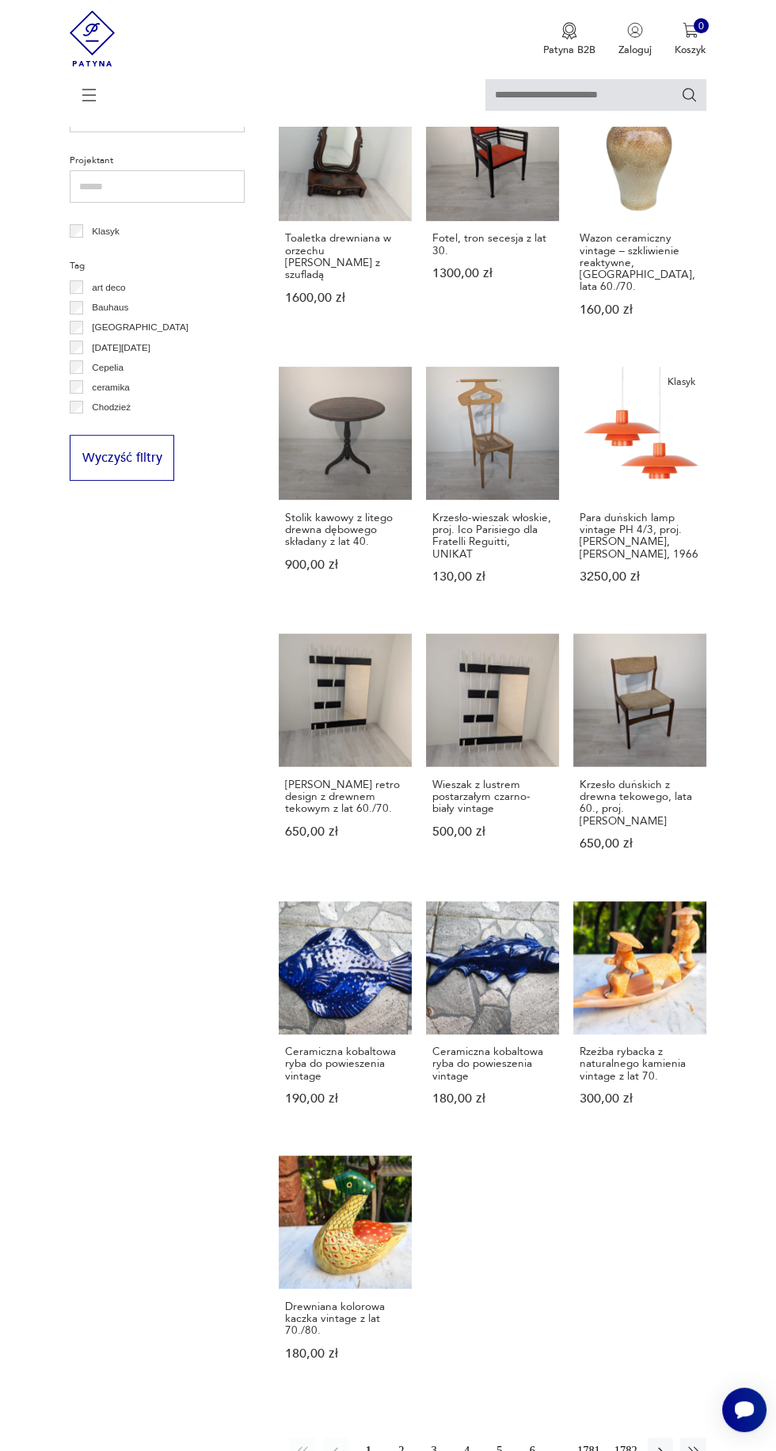
scroll to position [611, 0]
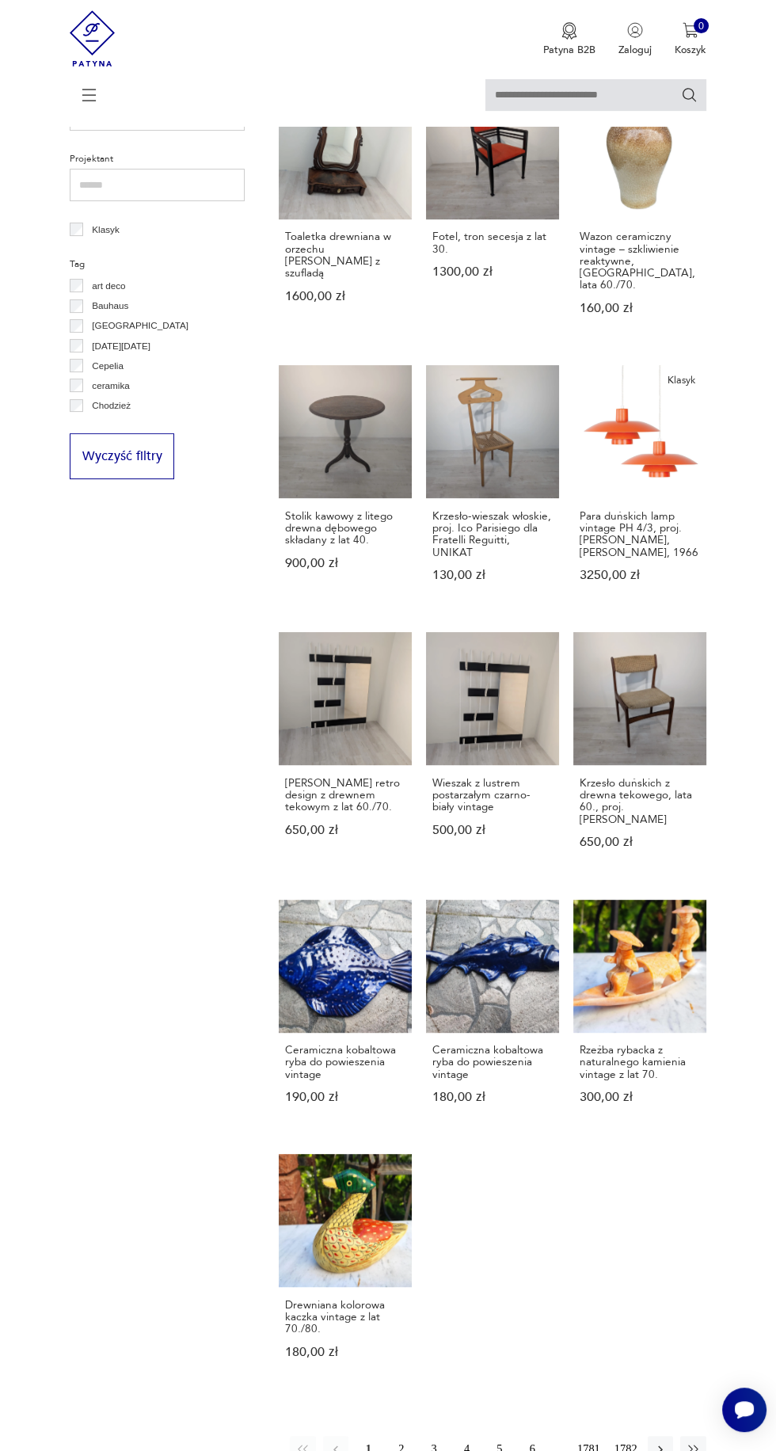
click at [395, 1436] on button "2" at bounding box center [401, 1448] width 25 height 25
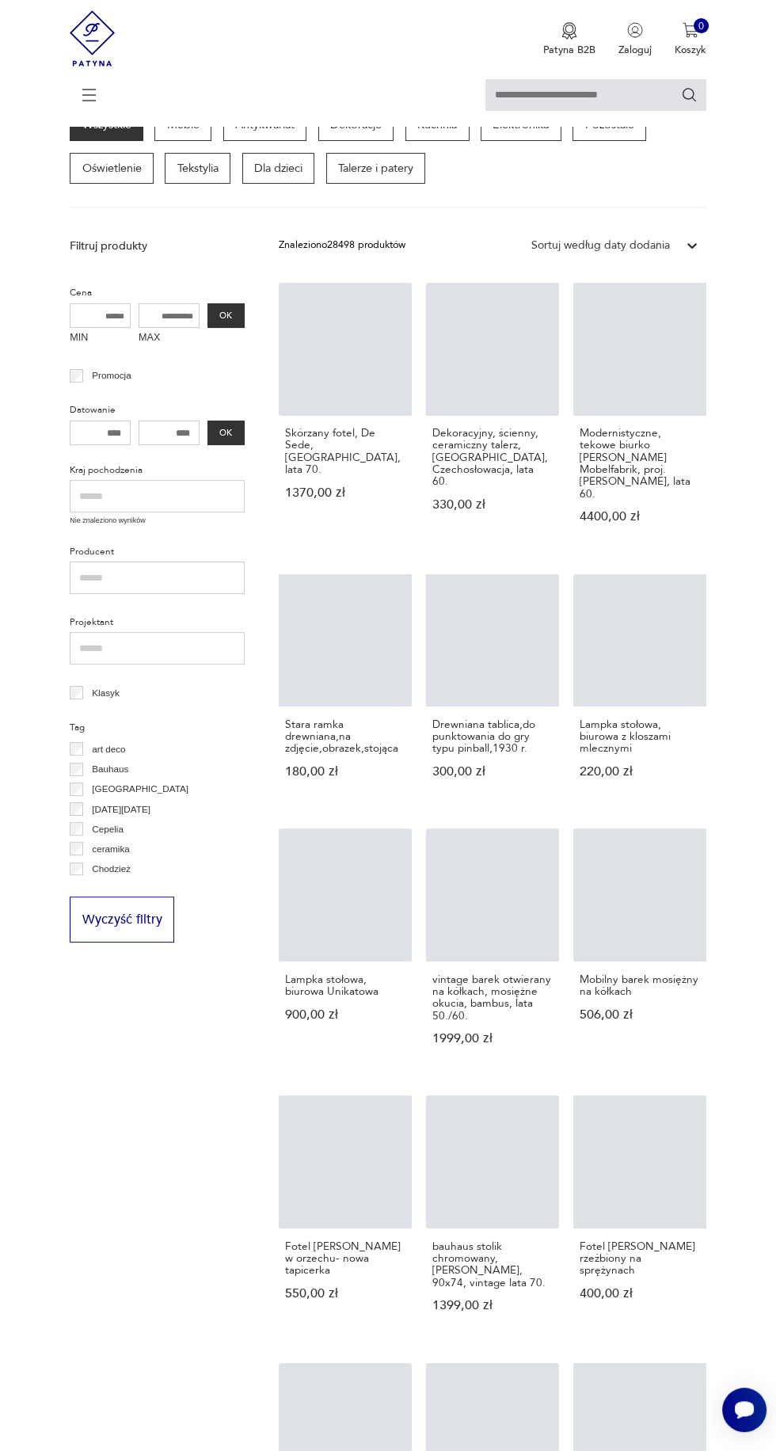
scroll to position [140, 0]
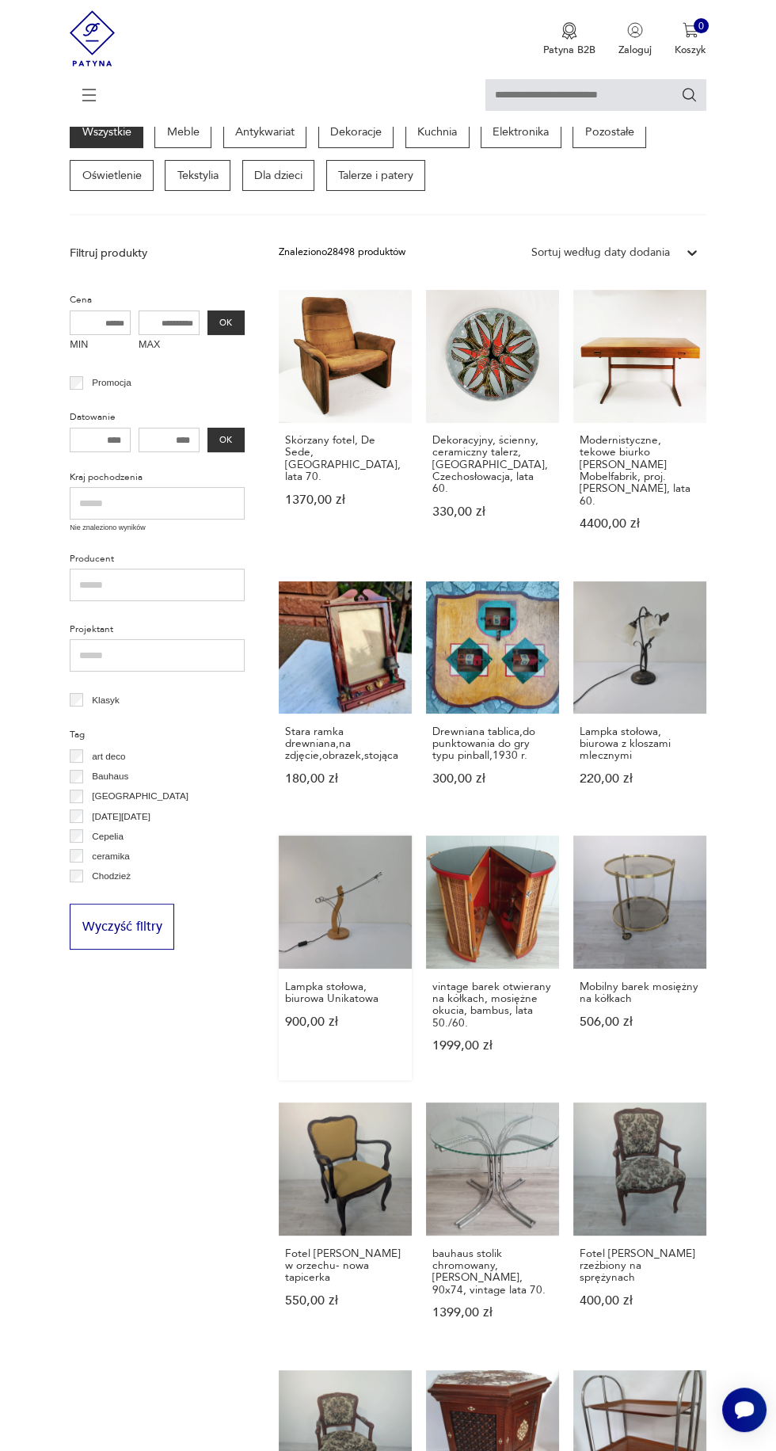
click at [362, 886] on link "Lampka stołowa, biurowa Unikatowa 900,00 zł" at bounding box center [345, 958] width 133 height 244
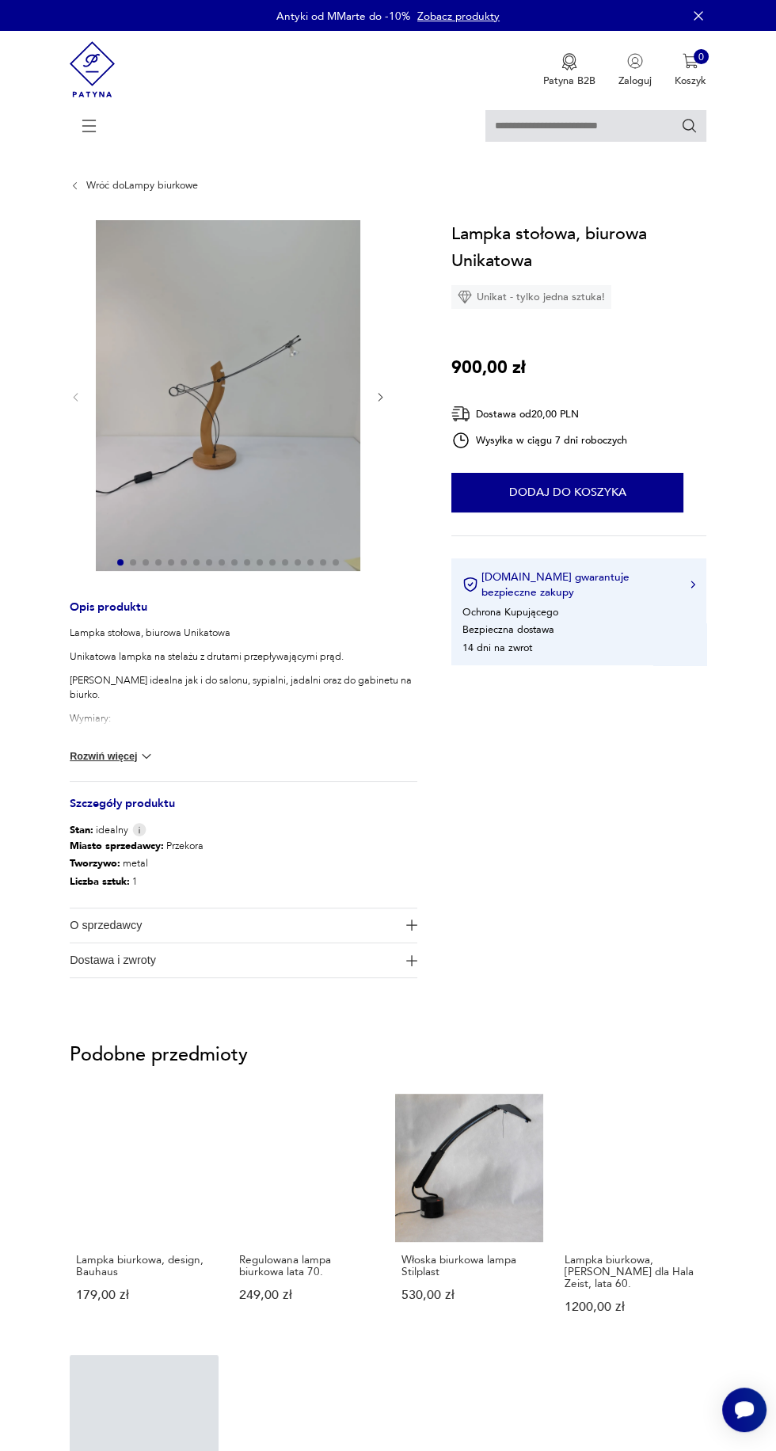
click at [230, 395] on img at bounding box center [228, 396] width 265 height 352
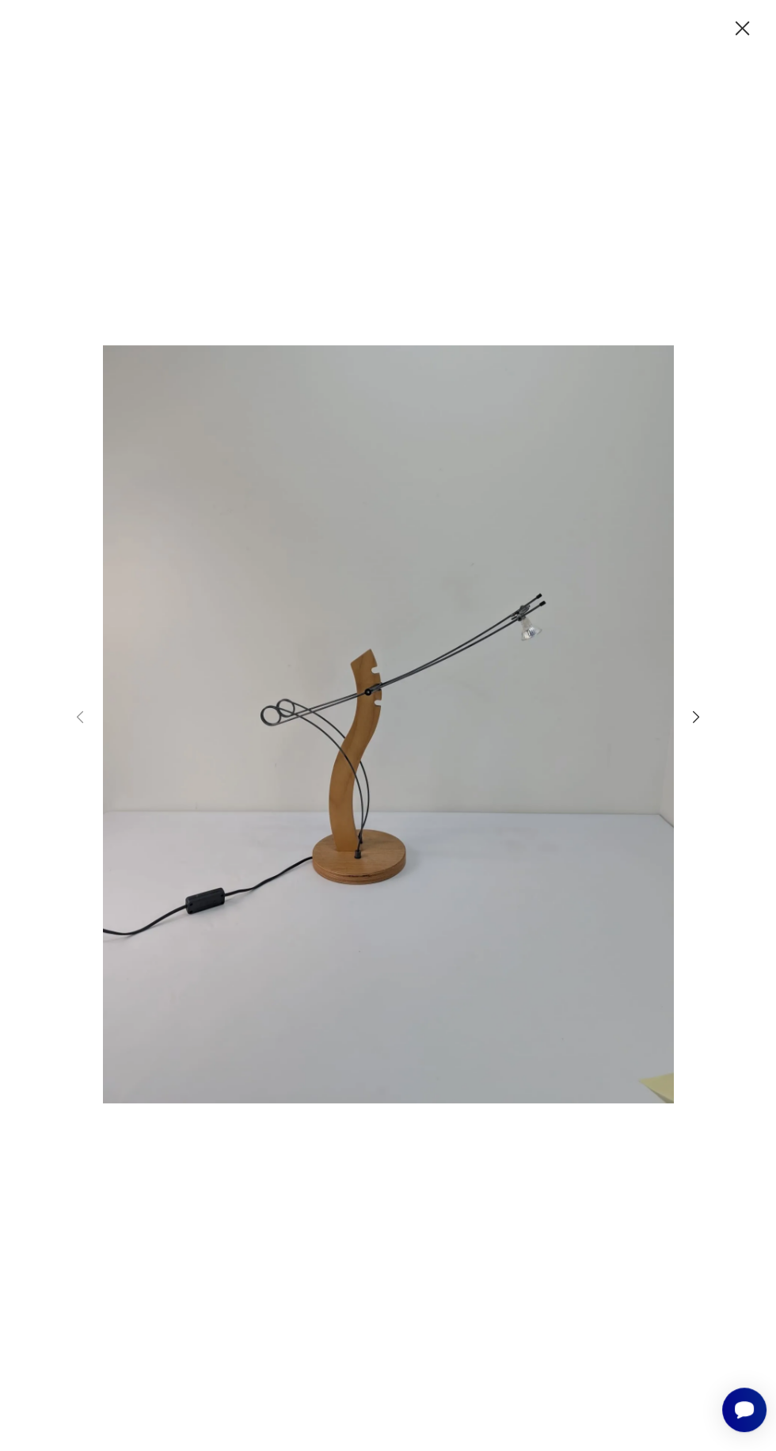
click at [696, 726] on icon "button" at bounding box center [696, 716] width 17 height 17
click at [692, 792] on div at bounding box center [388, 726] width 634 height 795
click at [697, 726] on icon "button" at bounding box center [696, 716] width 17 height 17
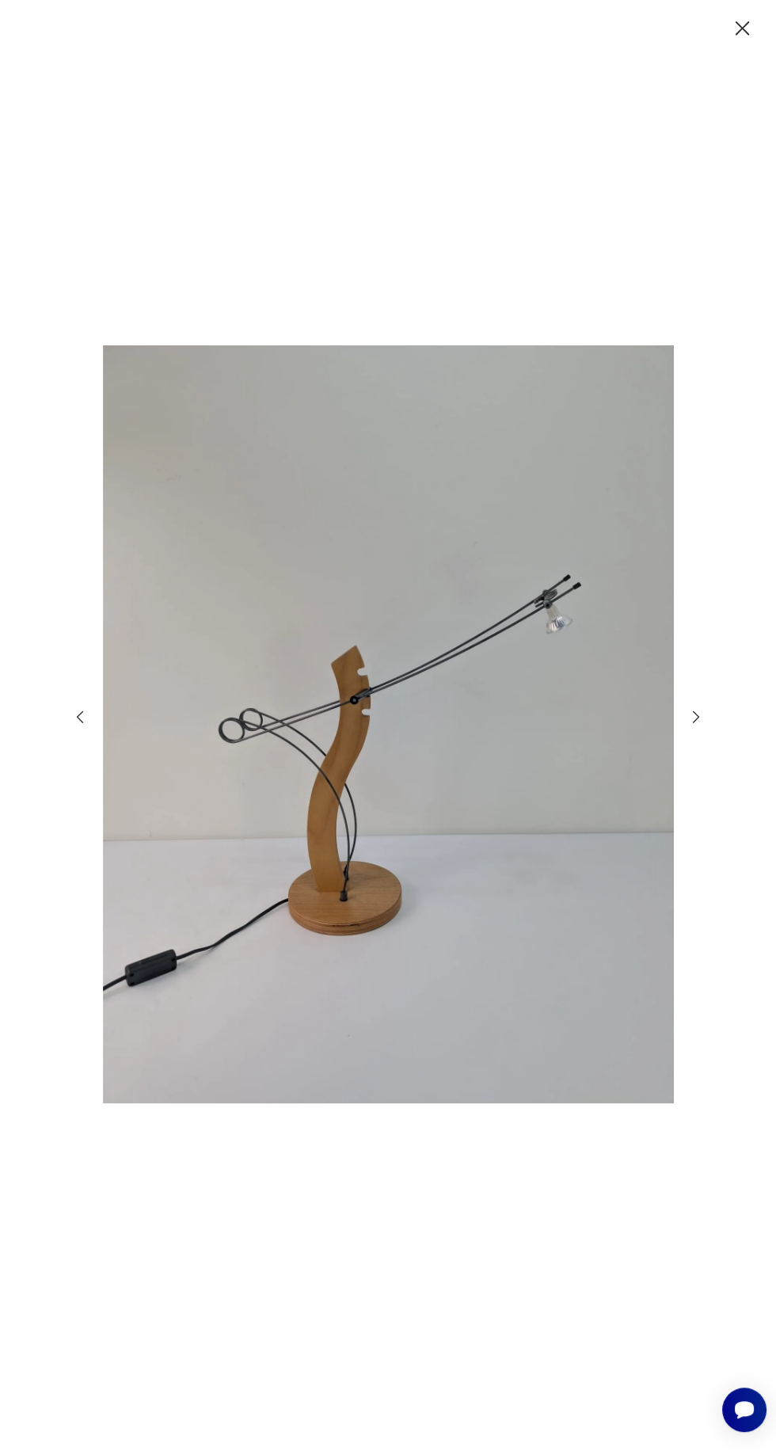
click at [665, 784] on img at bounding box center [388, 725] width 571 height 792
click at [699, 723] on icon "button" at bounding box center [696, 717] width 6 height 12
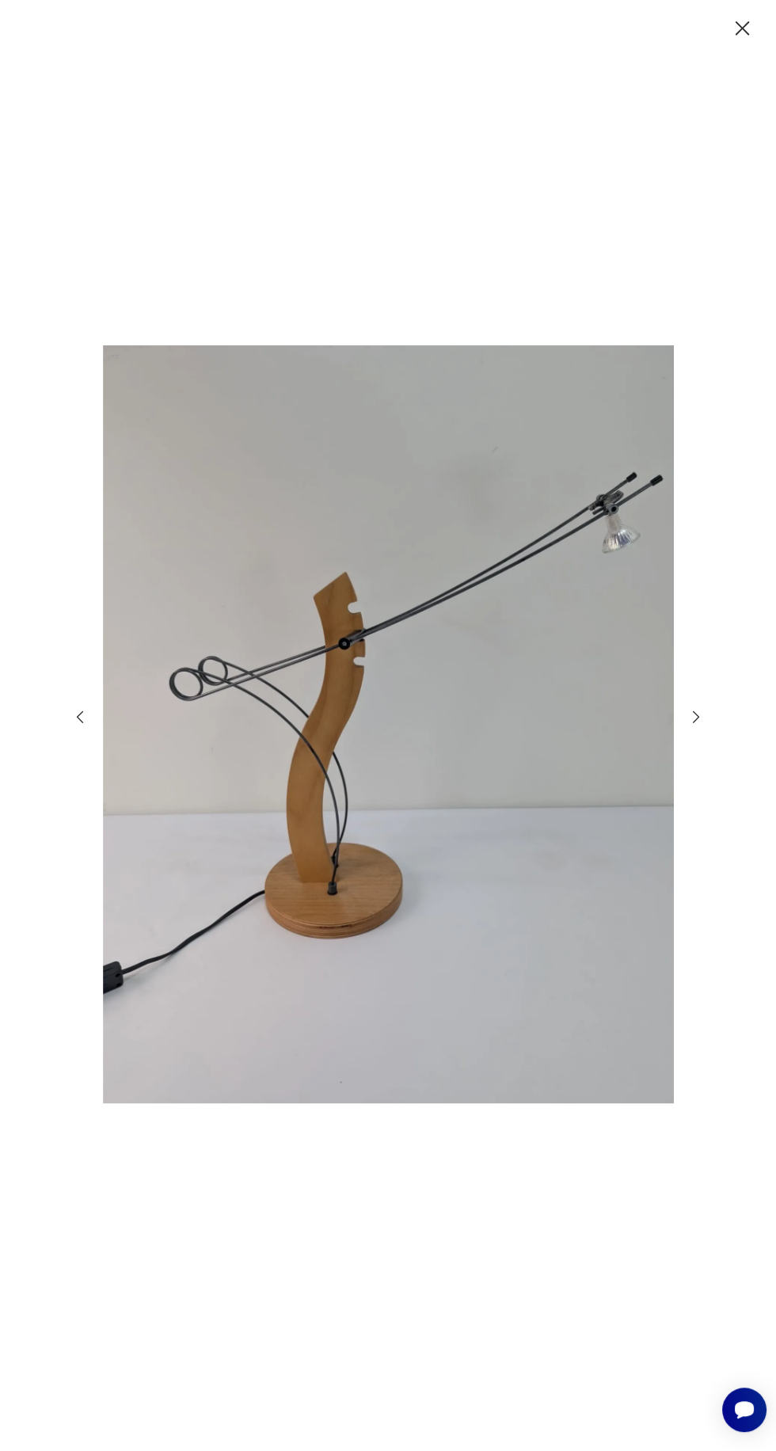
click at [696, 726] on icon "button" at bounding box center [696, 716] width 17 height 17
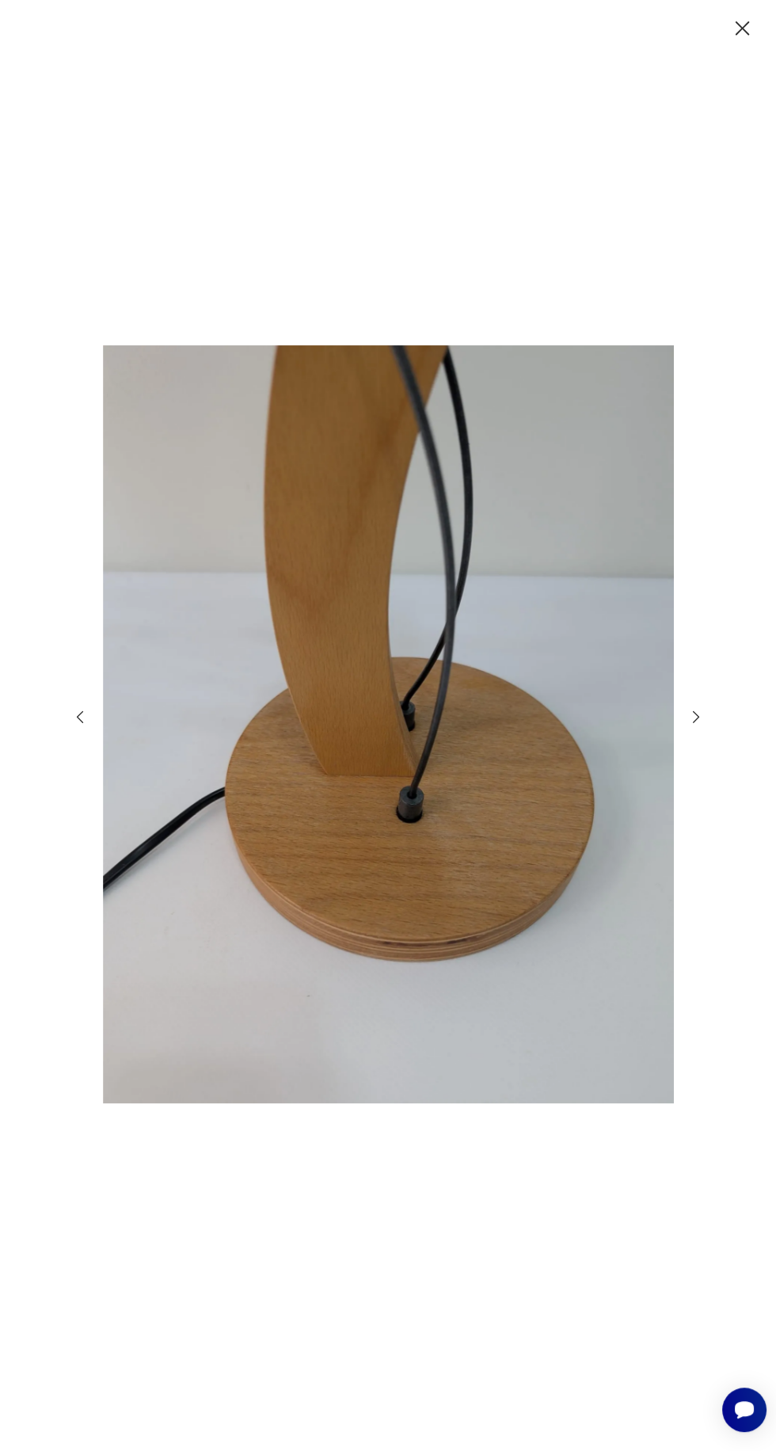
click at [701, 726] on icon "button" at bounding box center [696, 716] width 17 height 17
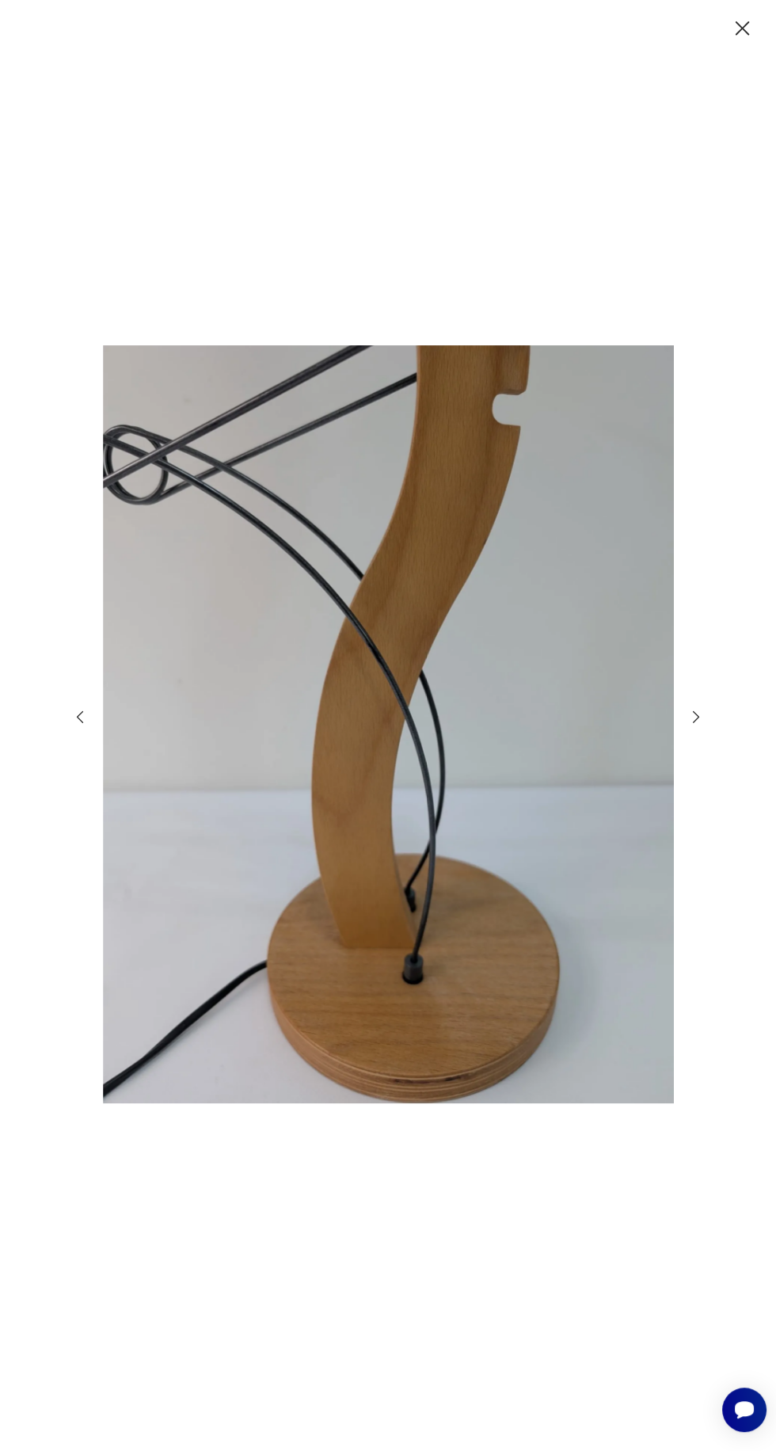
click at [696, 726] on icon "button" at bounding box center [696, 716] width 17 height 17
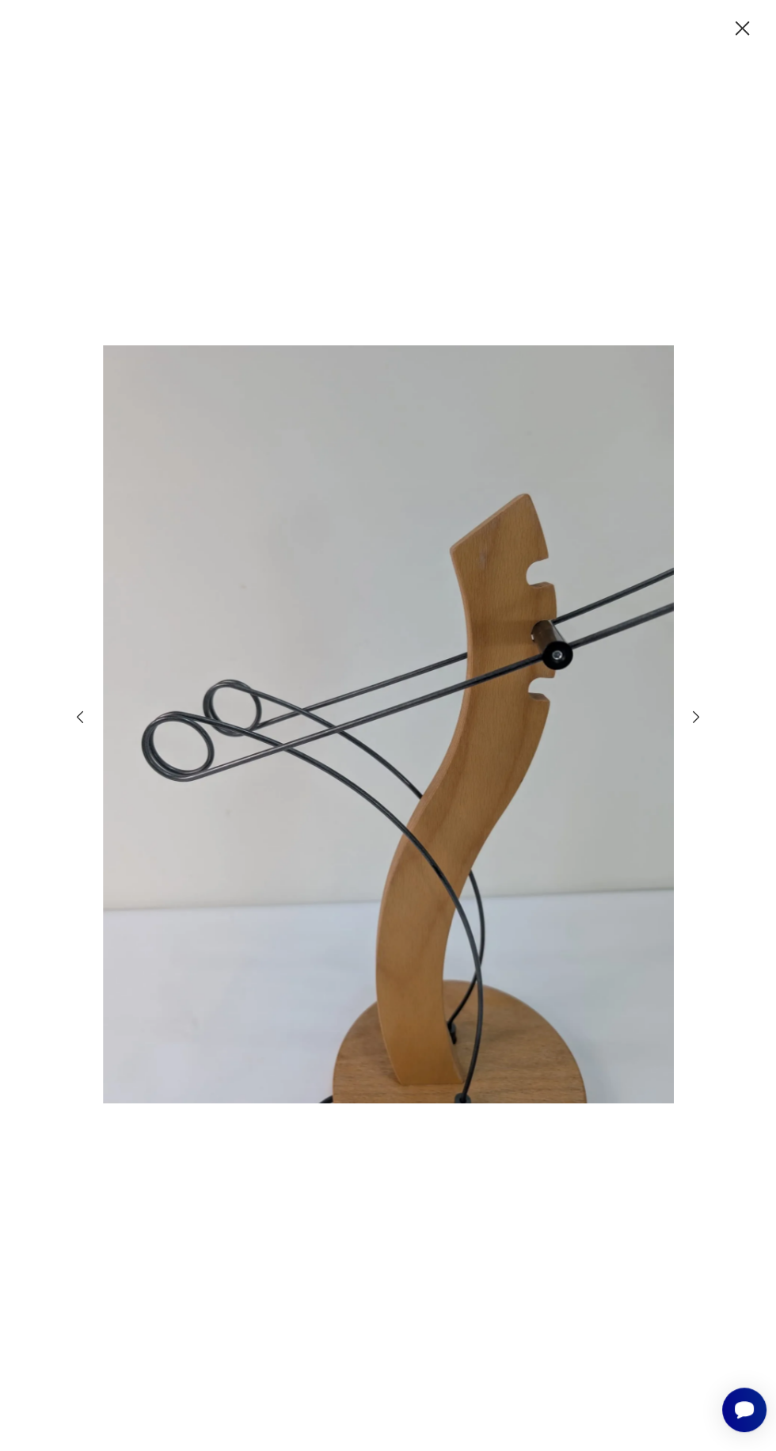
click at [696, 726] on icon "button" at bounding box center [696, 716] width 17 height 17
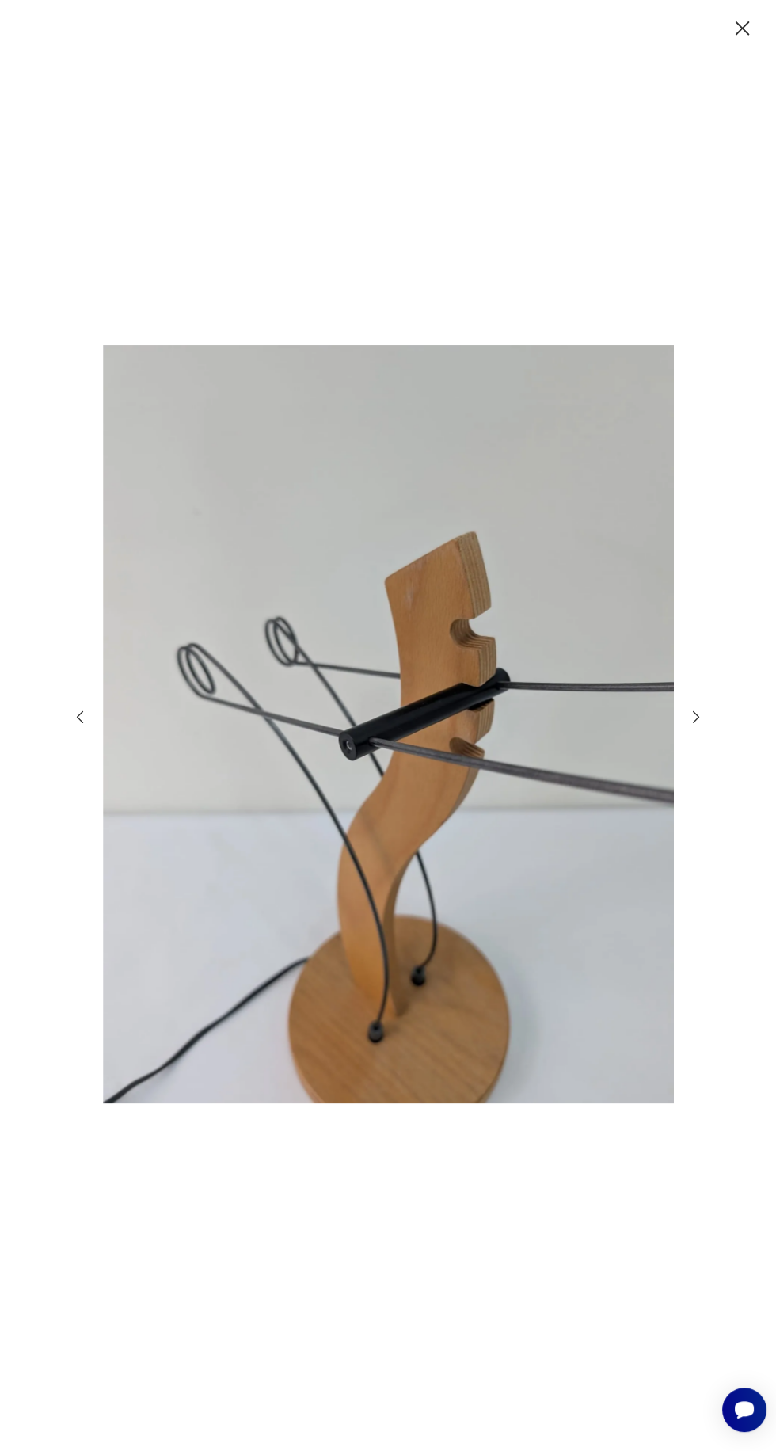
click at [664, 785] on img at bounding box center [388, 725] width 571 height 792
click at [696, 726] on icon "button" at bounding box center [696, 716] width 17 height 17
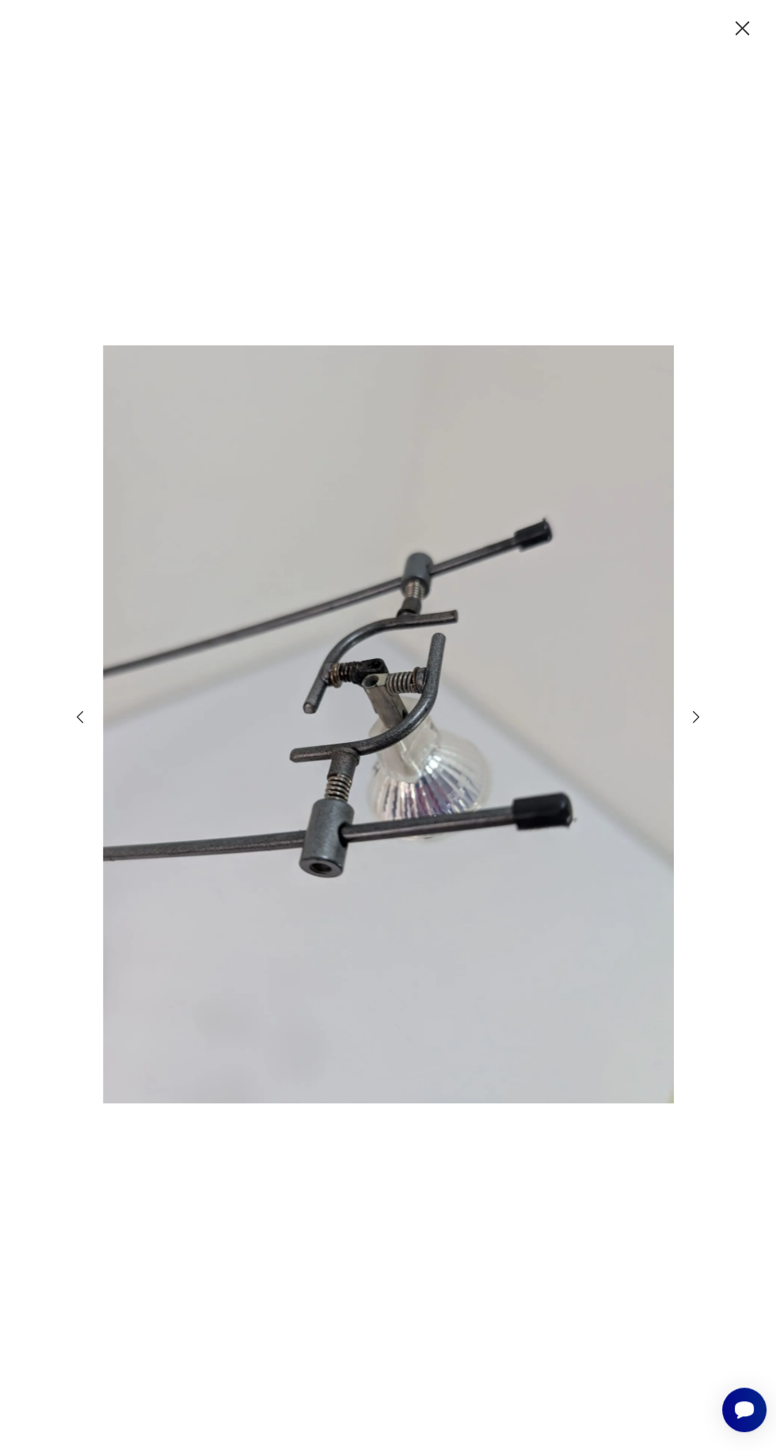
click at [681, 783] on div at bounding box center [388, 726] width 634 height 795
click at [695, 726] on icon "button" at bounding box center [696, 716] width 17 height 17
